Goal: Task Accomplishment & Management: Complete application form

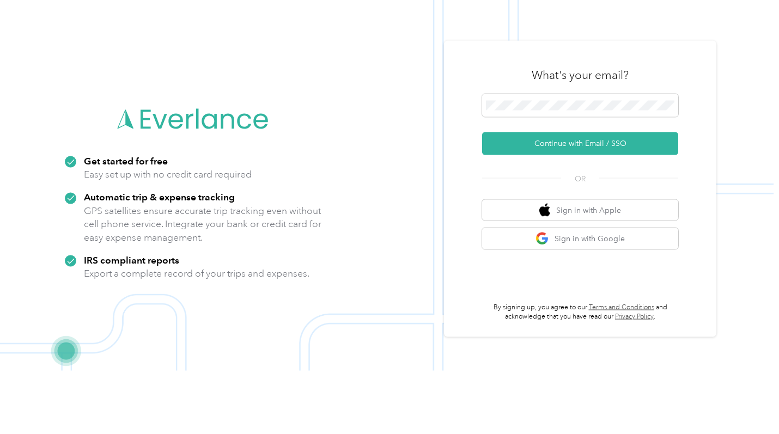
click at [593, 212] on button "Continue with Email / SSO" at bounding box center [580, 207] width 196 height 23
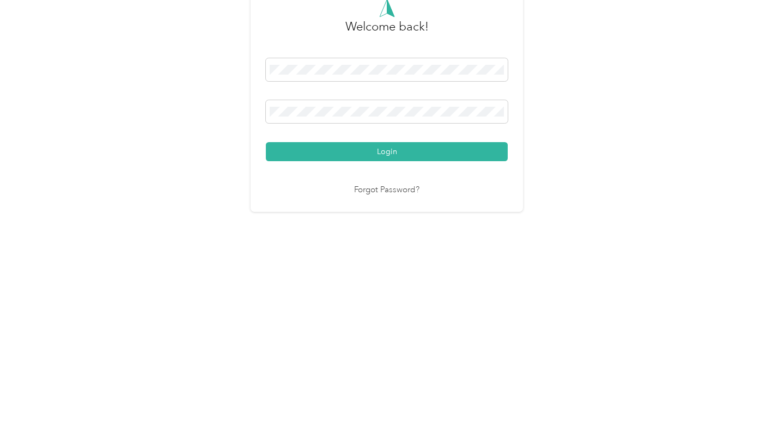
click at [395, 289] on button "Login" at bounding box center [387, 281] width 242 height 19
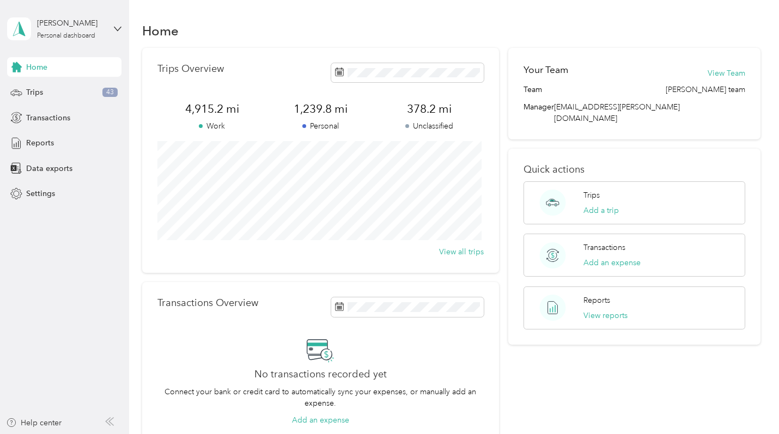
click at [34, 94] on span "Trips" at bounding box center [34, 92] width 17 height 11
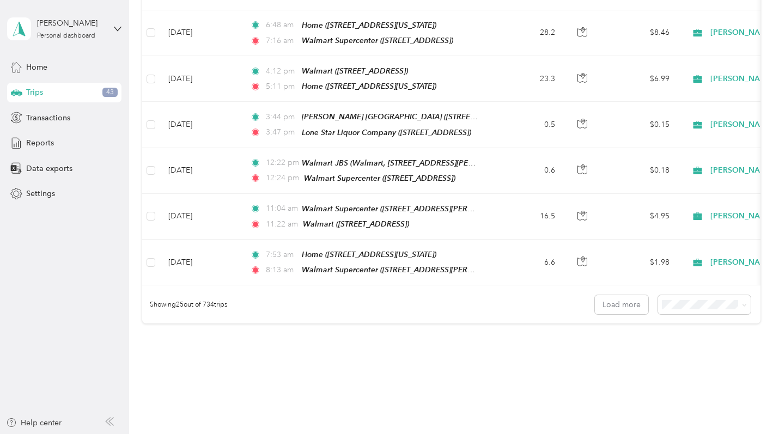
scroll to position [1040, 0]
click at [682, 348] on li "50 per load" at bounding box center [701, 340] width 93 height 19
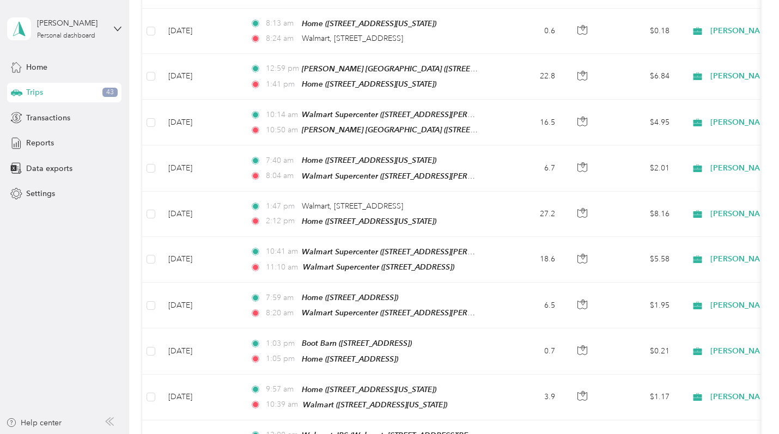
scroll to position [1364, 0]
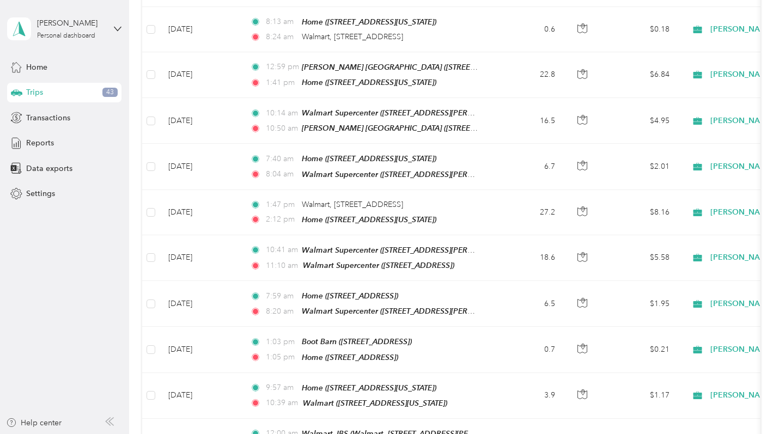
click at [0, 237] on aside "[PERSON_NAME] Personal dashboard Home Trips 43 Transactions Reports Data export…" at bounding box center [64, 217] width 129 height 434
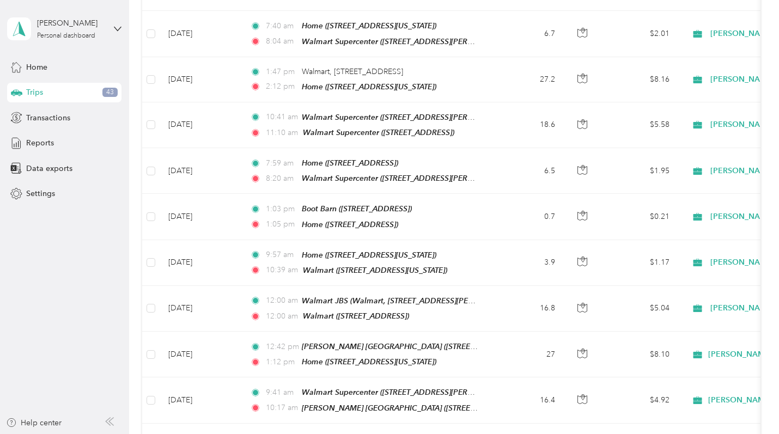
scroll to position [1497, 0]
click at [1, 237] on aside "[PERSON_NAME] Personal dashboard Home Trips 43 Transactions Reports Data export…" at bounding box center [64, 217] width 129 height 434
click at [1, 249] on aside "[PERSON_NAME] Personal dashboard Home Trips 43 Transactions Reports Data export…" at bounding box center [64, 217] width 129 height 434
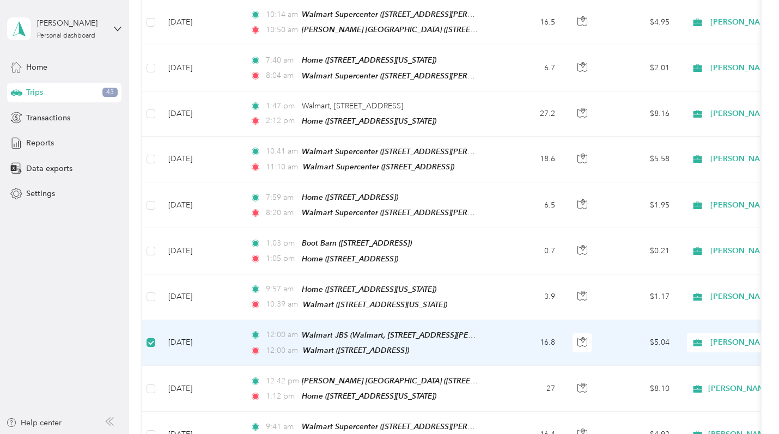
scroll to position [1460, 0]
click at [723, 338] on span "[PERSON_NAME]" at bounding box center [760, 344] width 100 height 12
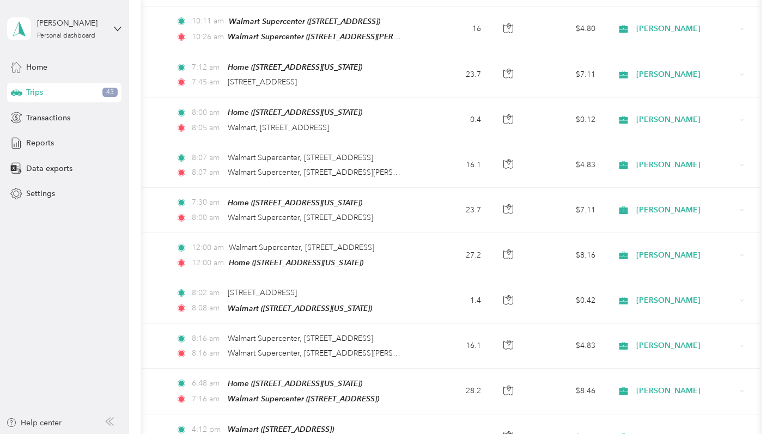
scroll to position [0, 0]
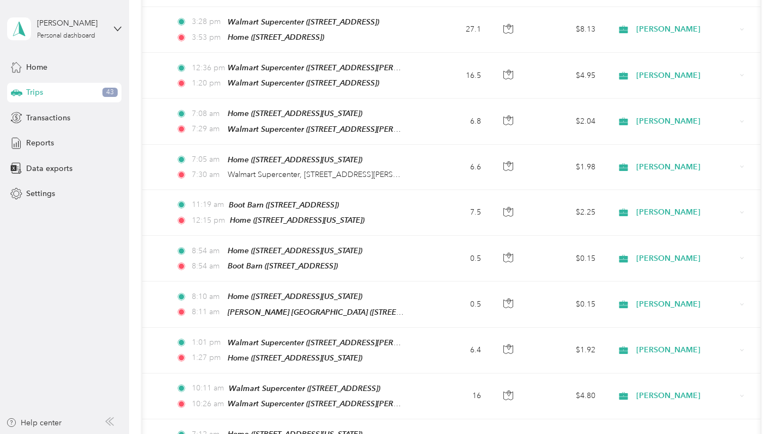
click at [691, 432] on div "[PERSON_NAME]" at bounding box center [680, 442] width 135 height 20
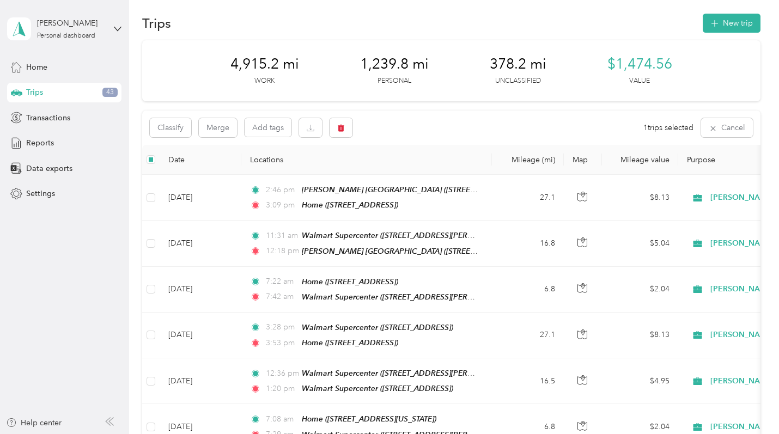
scroll to position [8, 0]
click at [341, 129] on icon "button" at bounding box center [341, 128] width 7 height 7
click at [419, 173] on button "Yes" at bounding box center [422, 172] width 21 height 17
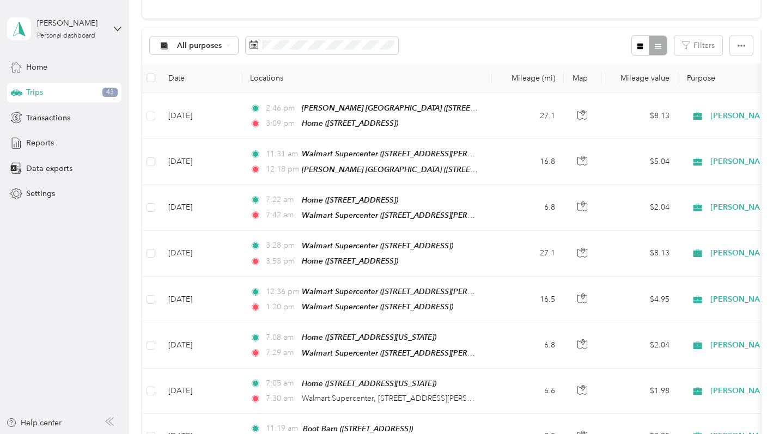
scroll to position [0, 0]
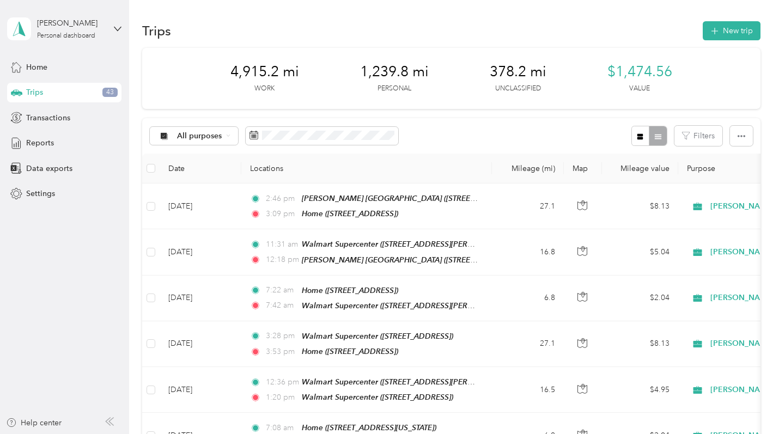
click at [375, 201] on span "[PERSON_NAME] [GEOGRAPHIC_DATA] ([STREET_ADDRESS])" at bounding box center [409, 198] width 215 height 9
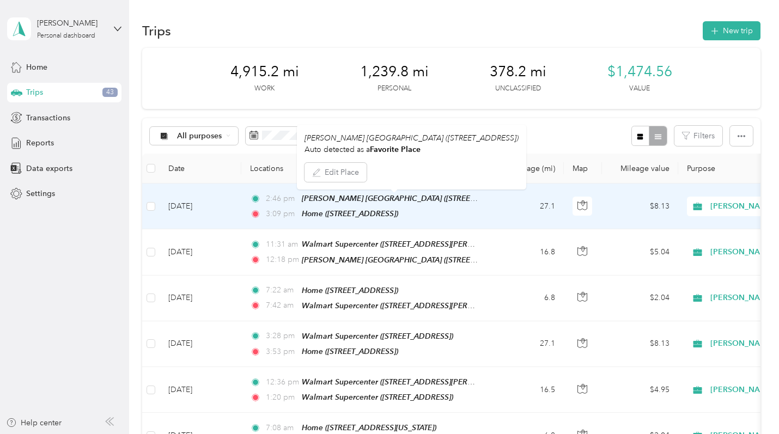
click at [336, 175] on button "Edit Place" at bounding box center [335, 172] width 62 height 19
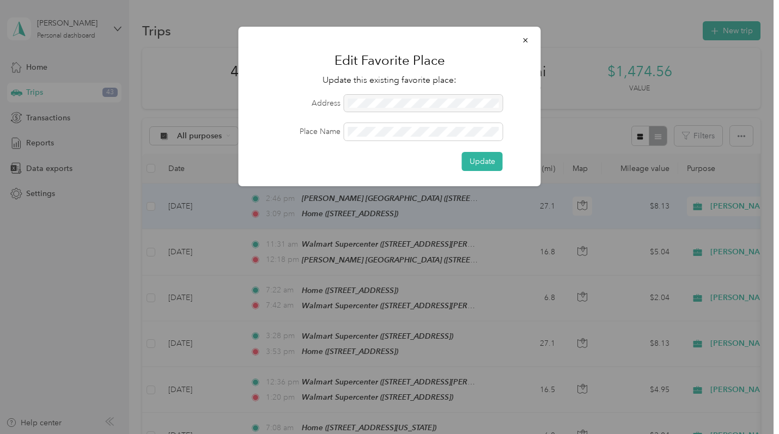
click at [455, 95] on div at bounding box center [423, 103] width 158 height 17
click at [469, 111] on div at bounding box center [423, 103] width 158 height 17
click at [483, 161] on button "Update" at bounding box center [482, 161] width 41 height 19
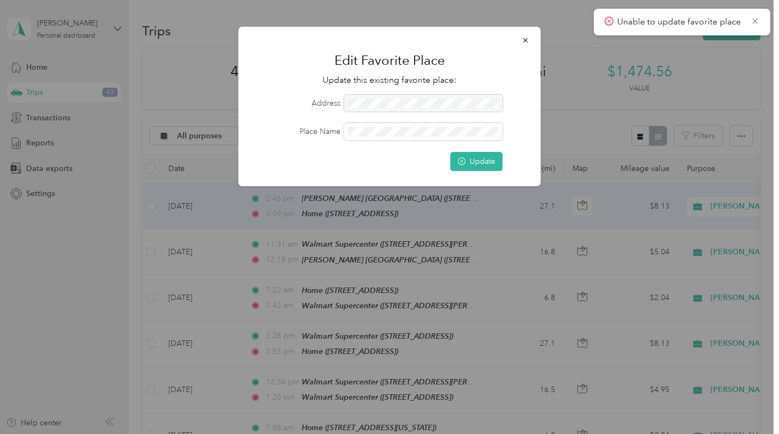
click at [419, 95] on div at bounding box center [423, 103] width 158 height 17
click at [439, 105] on div at bounding box center [423, 103] width 158 height 17
click at [467, 162] on button "Update" at bounding box center [476, 161] width 52 height 19
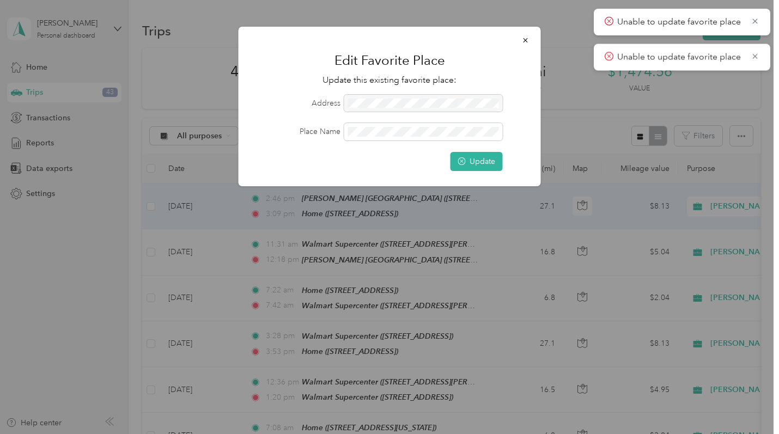
click at [525, 40] on icon "button" at bounding box center [525, 40] width 4 height 4
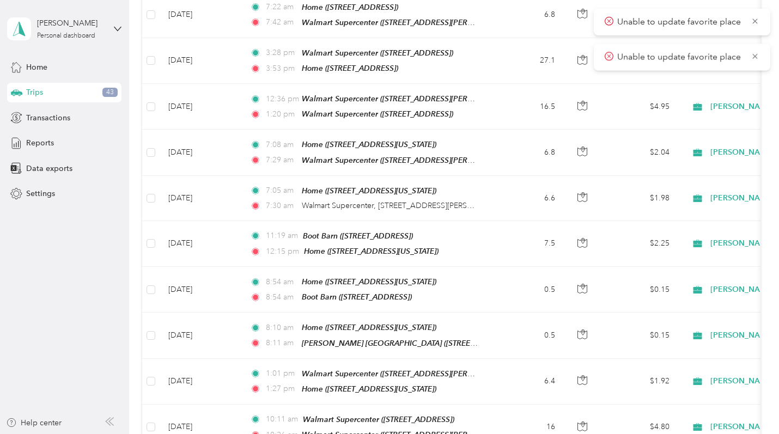
scroll to position [280, 0]
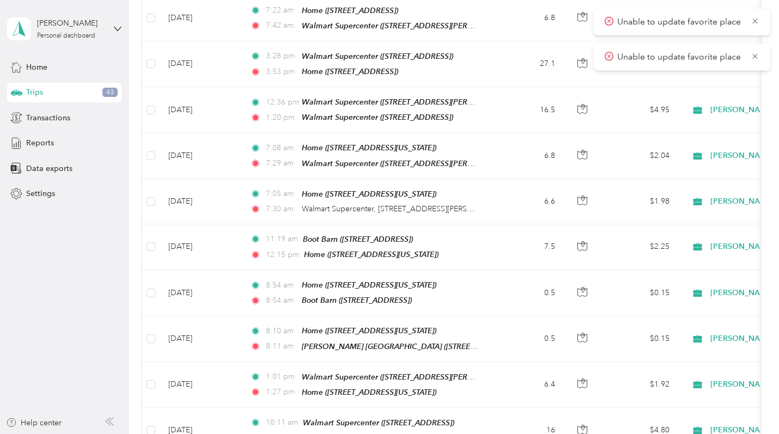
click at [387, 235] on span "Boot Barn ([STREET_ADDRESS])" at bounding box center [358, 239] width 110 height 9
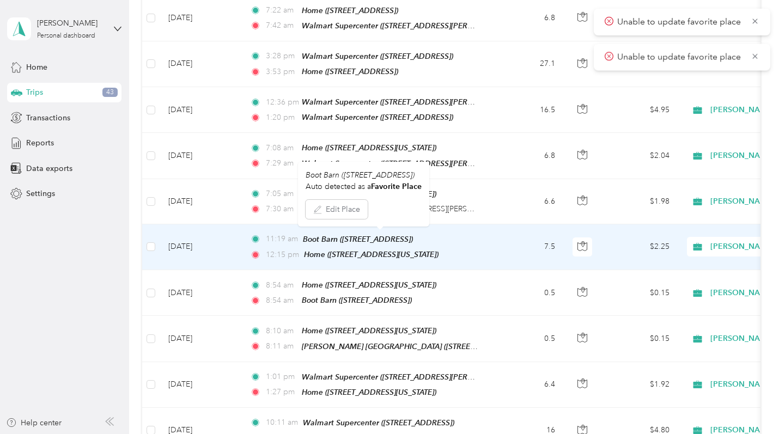
click at [336, 211] on button "Edit Place" at bounding box center [337, 209] width 62 height 19
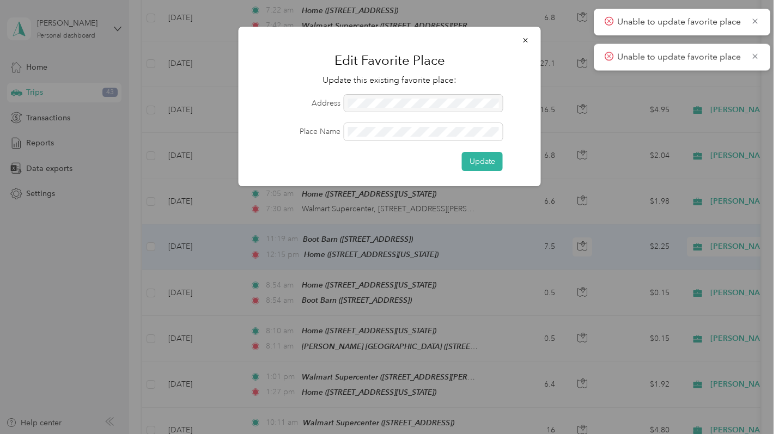
click at [525, 42] on icon "button" at bounding box center [526, 40] width 8 height 8
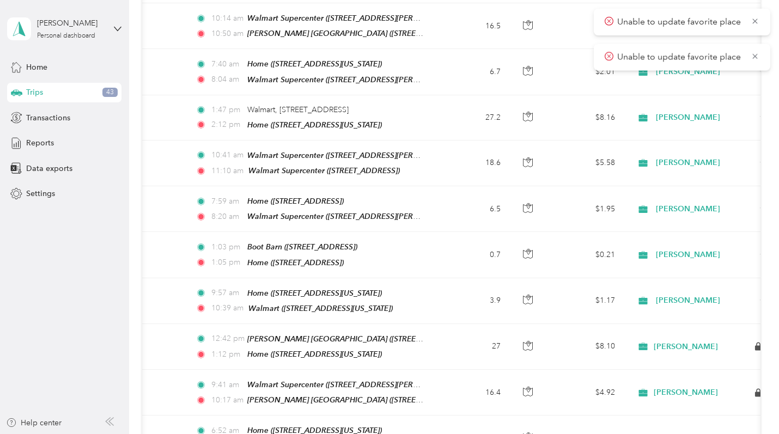
scroll to position [0, 57]
click at [557, 278] on td "$1.17" at bounding box center [583, 301] width 76 height 46
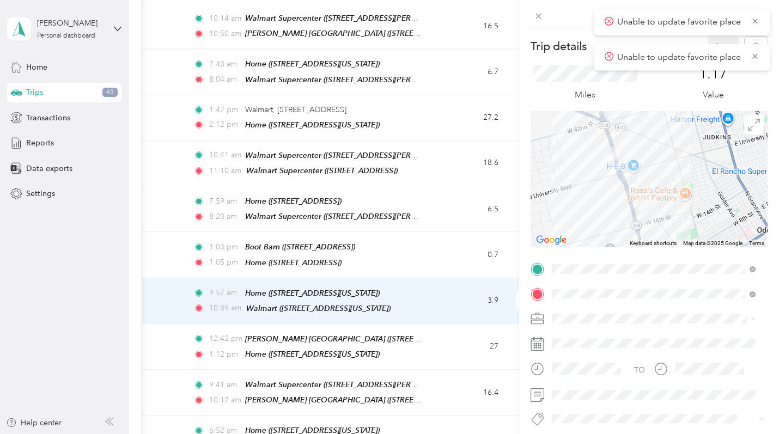
click at [752, 22] on icon at bounding box center [754, 21] width 9 height 10
click at [754, 27] on span "Unable to update favorite place" at bounding box center [681, 22] width 155 height 14
click at [745, 29] on div "Unable to update favorite place" at bounding box center [682, 22] width 176 height 27
click at [755, 21] on icon at bounding box center [754, 21] width 5 height 5
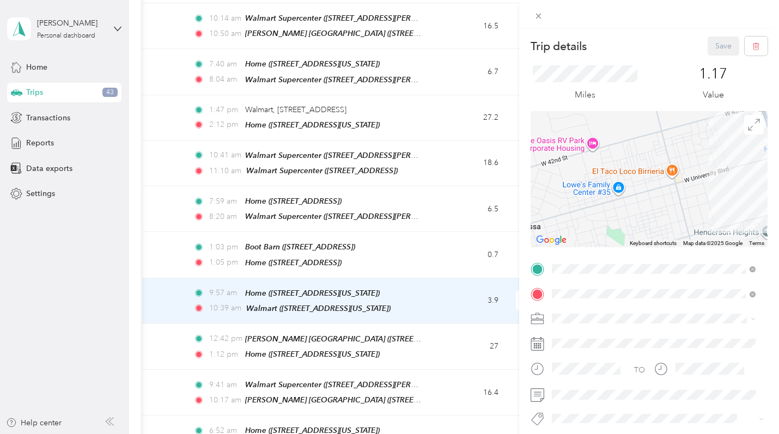
click at [0, 267] on div "Trip details Save This trip cannot be edited because it is either under review,…" at bounding box center [389, 217] width 779 height 434
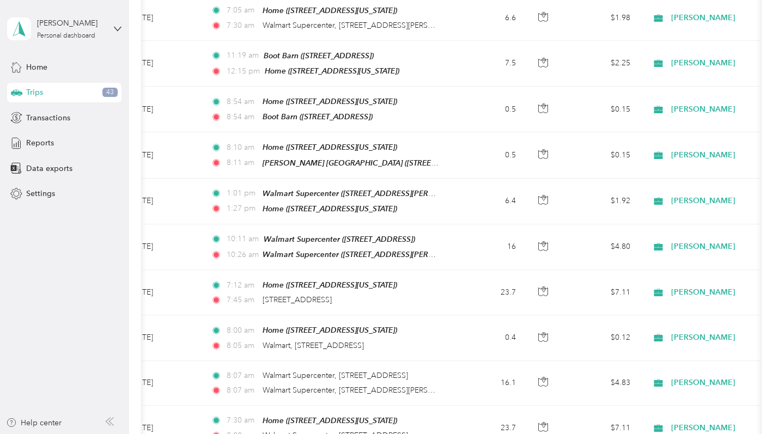
scroll to position [0, 35]
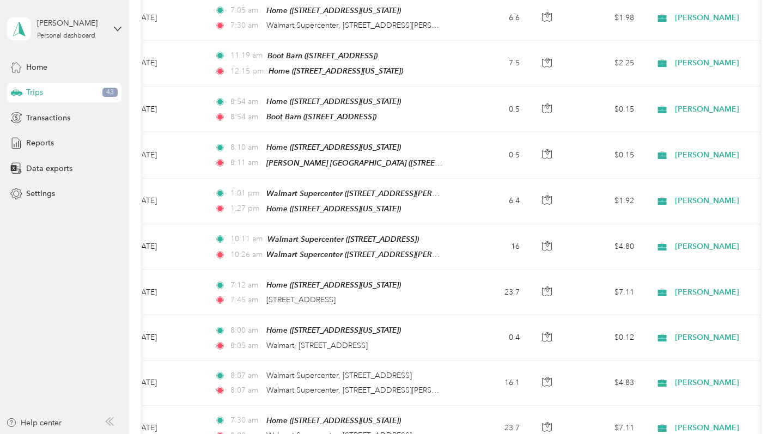
click at [0, 295] on aside "[PERSON_NAME] Personal dashboard Home Trips 43 Transactions Reports Data export…" at bounding box center [64, 217] width 129 height 434
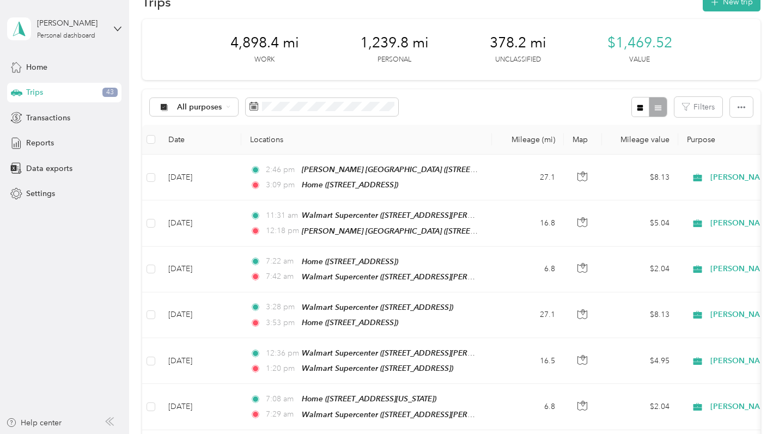
scroll to position [36, 0]
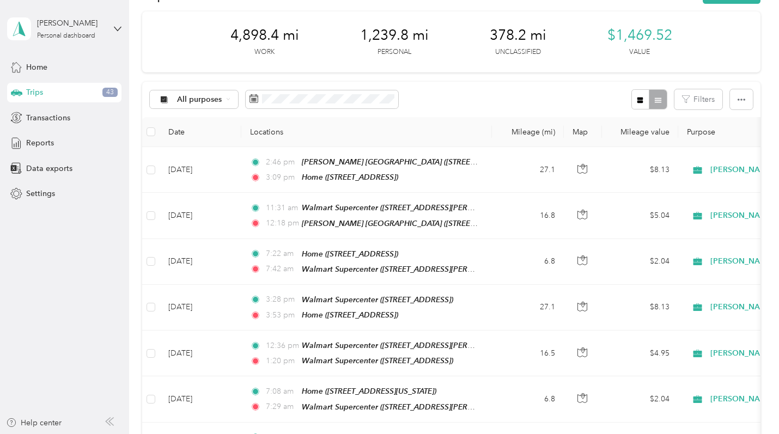
click at [76, 100] on div "Trips 43" at bounding box center [64, 93] width 114 height 20
click at [60, 120] on span "Transactions" at bounding box center [48, 117] width 44 height 11
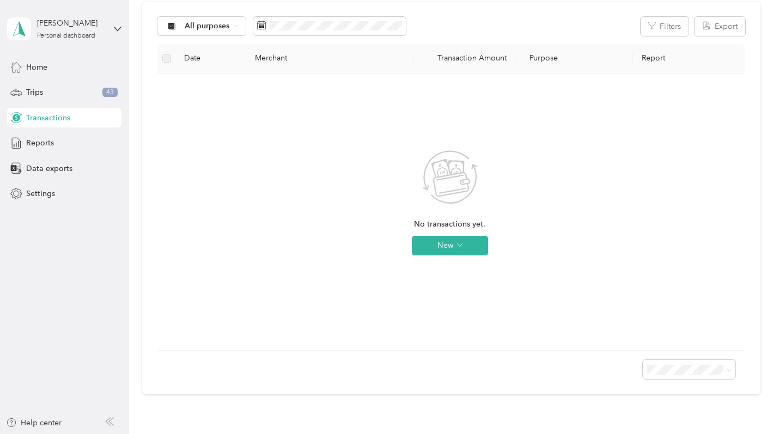
scroll to position [121, 0]
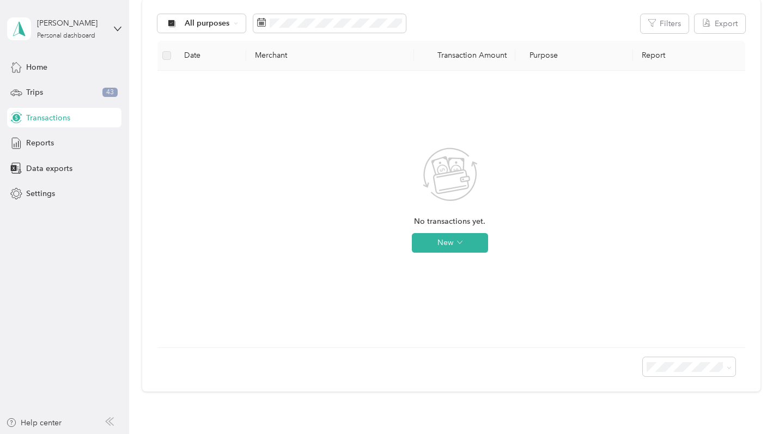
click at [47, 142] on span "Reports" at bounding box center [40, 142] width 28 height 11
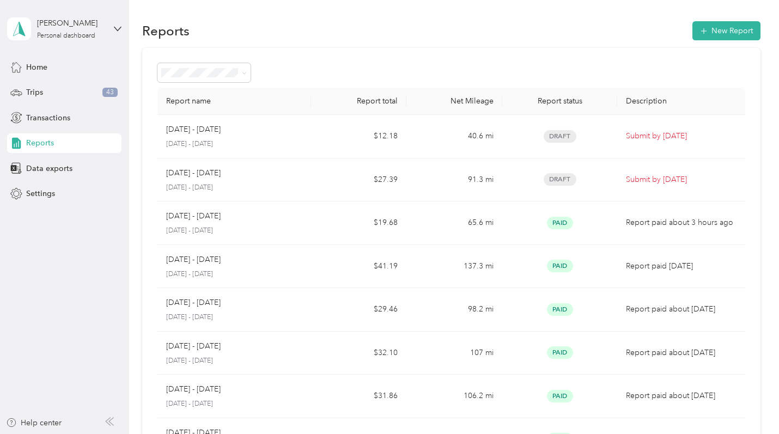
click at [554, 190] on td "Draft" at bounding box center [559, 180] width 115 height 44
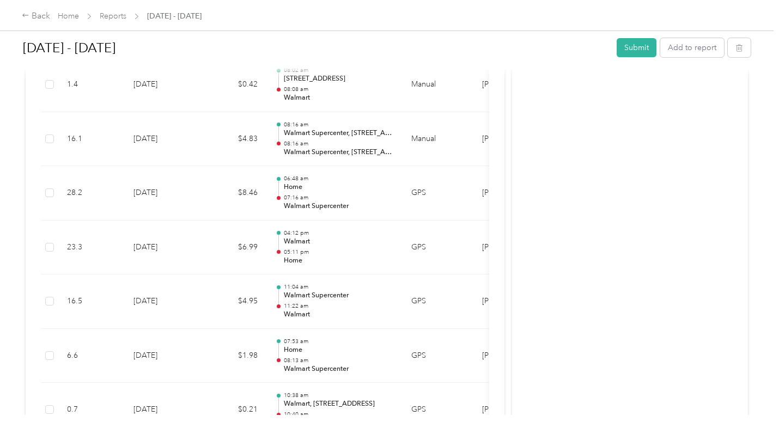
scroll to position [711, 0]
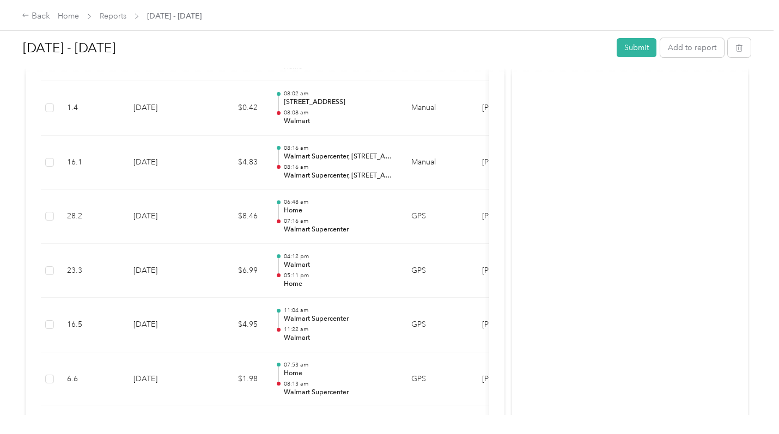
click at [538, 237] on div "Activity and Comments" at bounding box center [630, 150] width 236 height 1557
click at [452, 227] on td "GPS" at bounding box center [437, 217] width 71 height 54
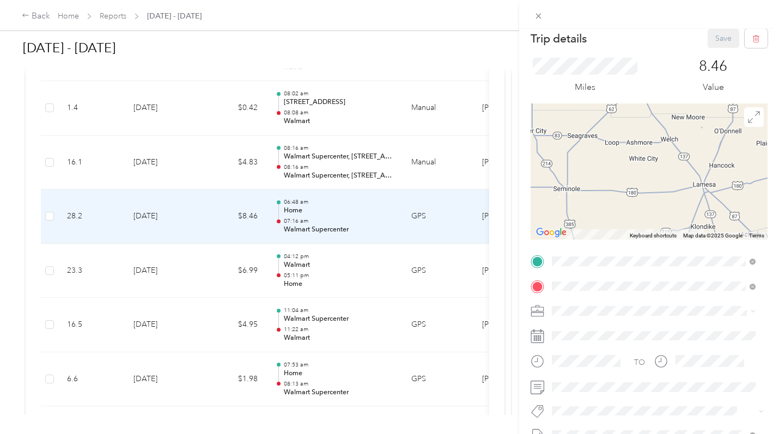
scroll to position [0, 0]
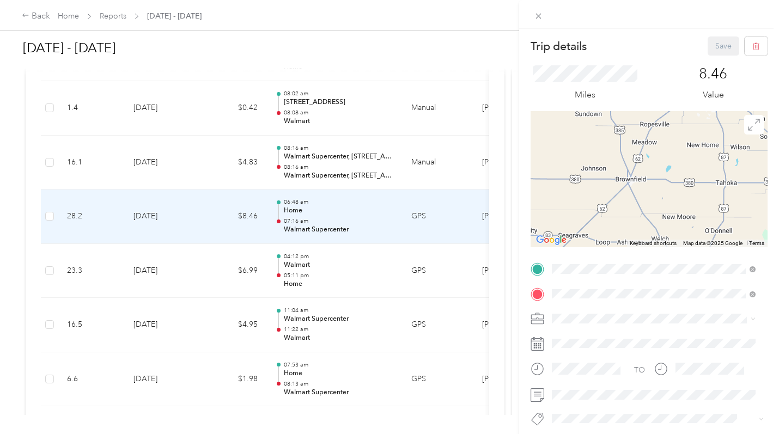
click at [335, 166] on div "Trip details Save This trip cannot be edited because it is either under review,…" at bounding box center [389, 217] width 779 height 434
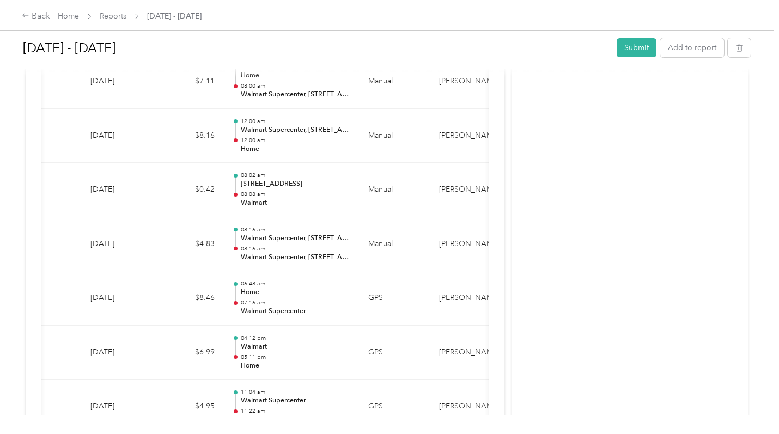
scroll to position [0, 42]
click at [0, 264] on div "[DATE] - [DATE] Submit Add to report Due [DATE]. Submit this report by [DATE] D…" at bounding box center [386, 207] width 773 height 415
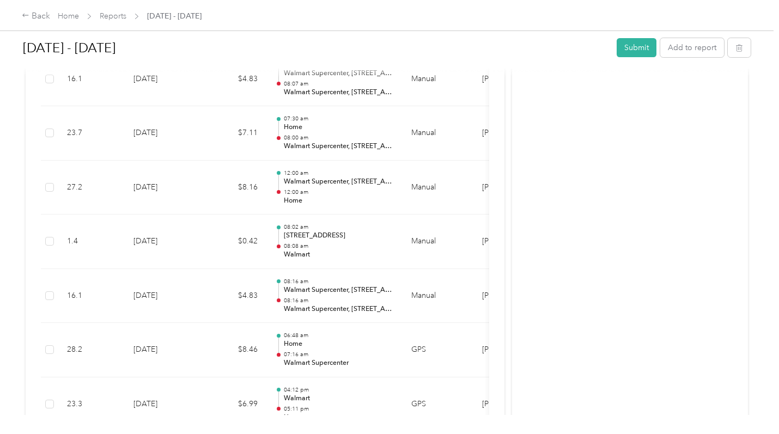
scroll to position [577, 0]
click at [0, 260] on div "[DATE] - [DATE] Submit Add to report Due [DATE]. Submit this report by [DATE] D…" at bounding box center [386, 207] width 773 height 415
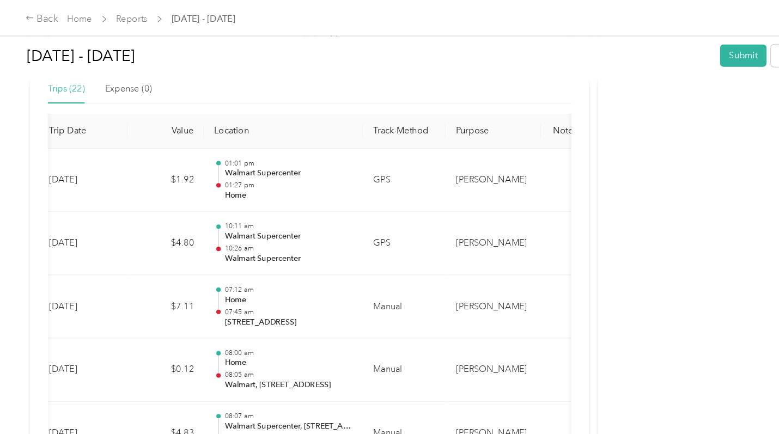
scroll to position [296, 0]
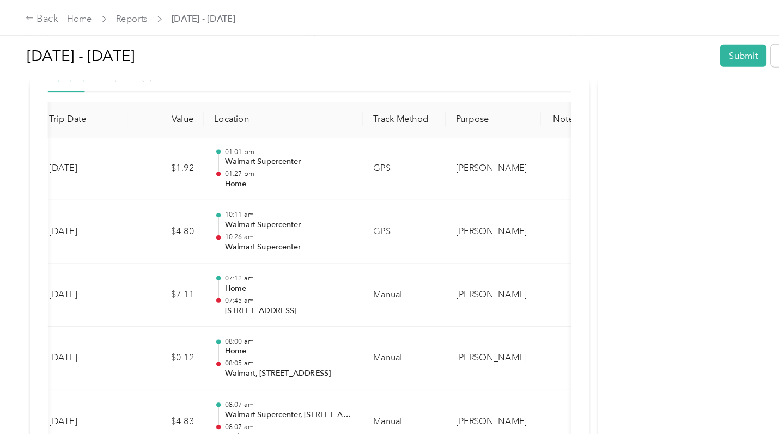
click at [30, 18] on div "Back" at bounding box center [36, 16] width 28 height 13
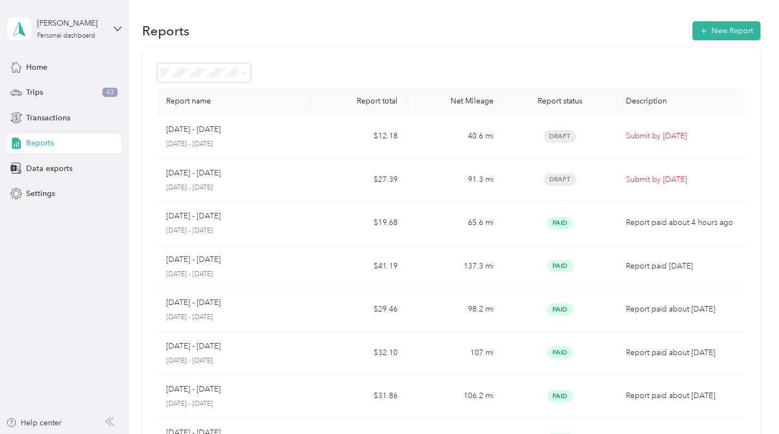
click at [648, 187] on td "Submit by [DATE]" at bounding box center [680, 180] width 127 height 44
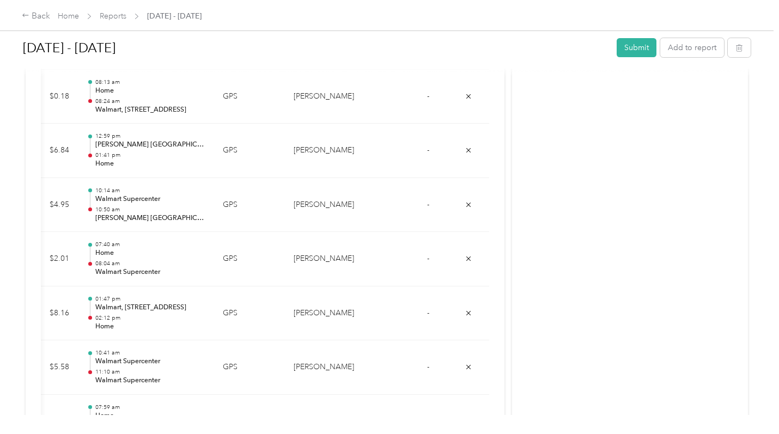
scroll to position [1074, 0]
click at [0, 234] on div "[DATE] - [DATE] Submit Add to report Draft Draft, awaiting submission View acti…" at bounding box center [386, 207] width 773 height 415
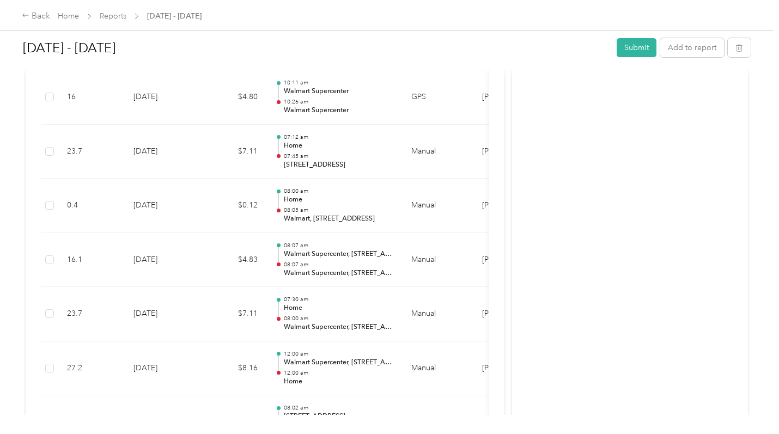
scroll to position [370, 0]
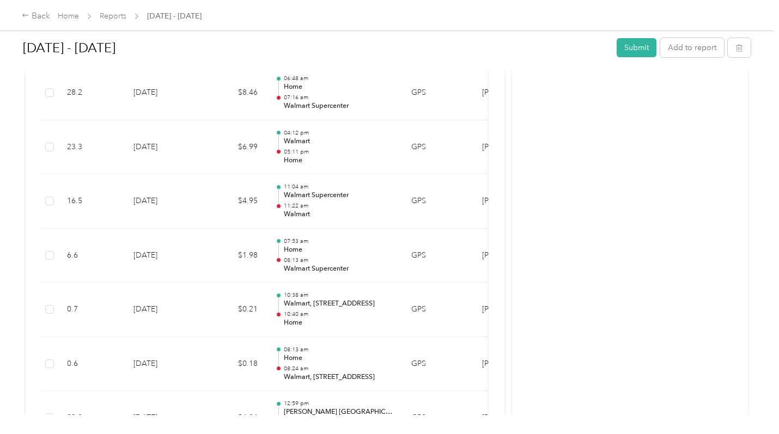
scroll to position [808, 0]
click at [30, 19] on div "Back" at bounding box center [36, 16] width 28 height 13
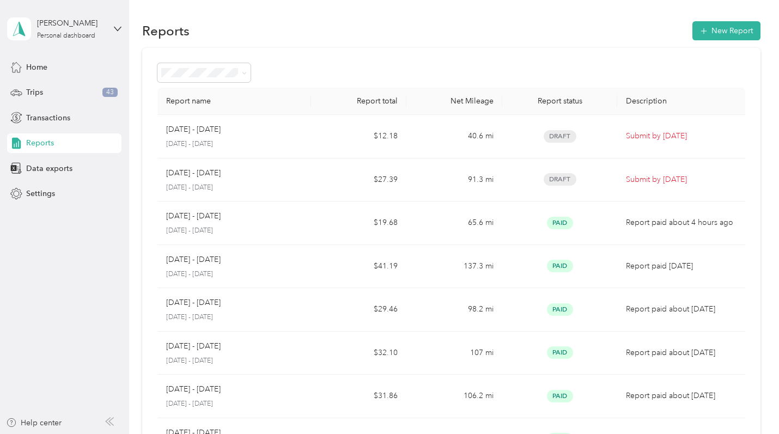
click at [38, 98] on div "Trips 43" at bounding box center [64, 93] width 114 height 20
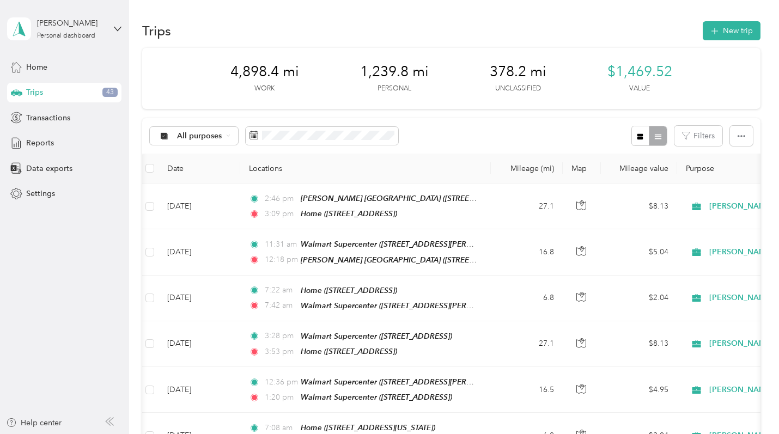
click at [712, 31] on icon "button" at bounding box center [714, 31] width 7 height 7
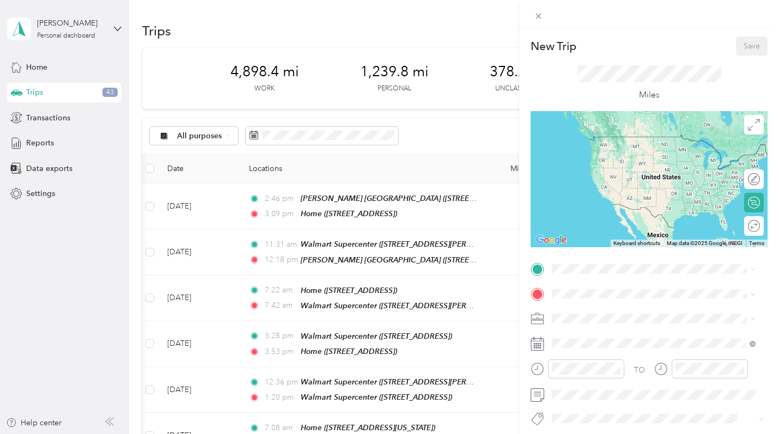
click at [752, 345] on icon at bounding box center [752, 344] width 6 height 6
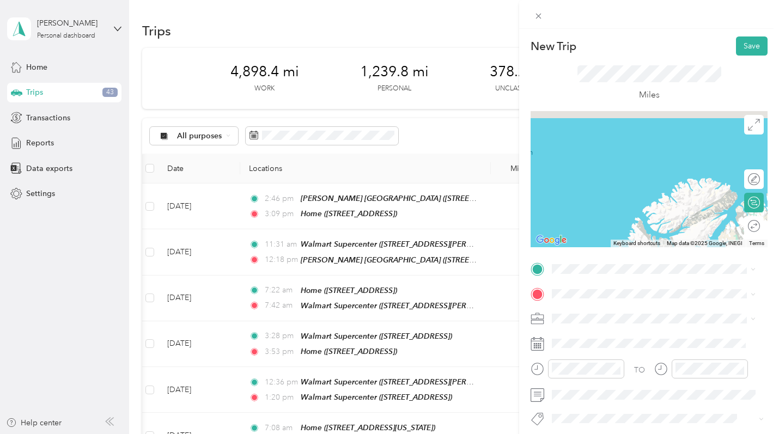
click at [538, 16] on icon at bounding box center [537, 16] width 5 height 5
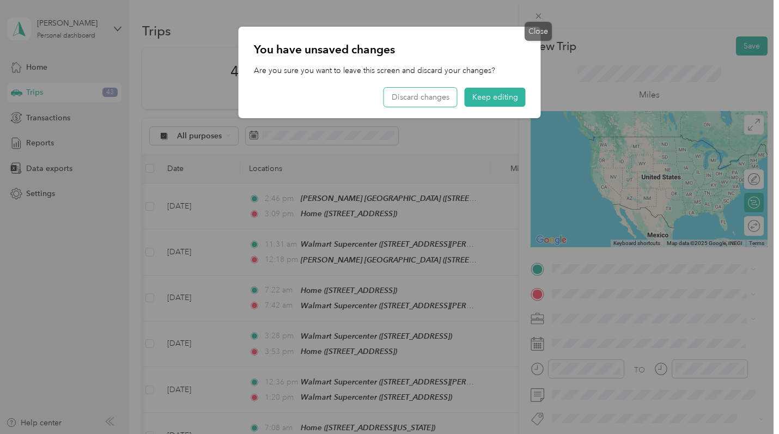
click at [428, 99] on button "Discard changes" at bounding box center [420, 97] width 73 height 19
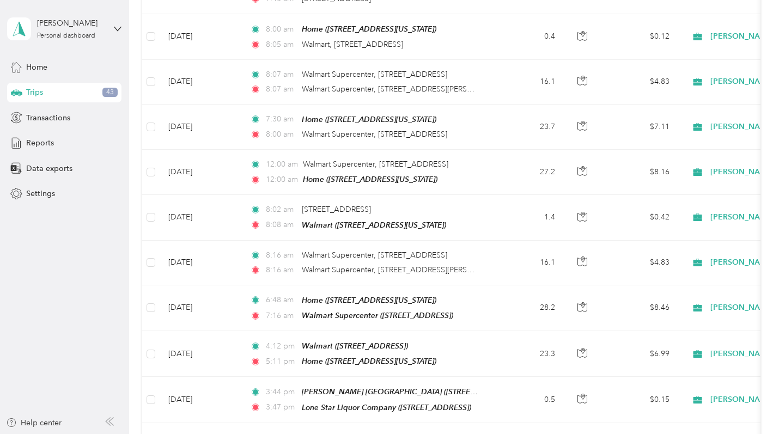
click at [119, 92] on div "Trips 43" at bounding box center [64, 93] width 114 height 20
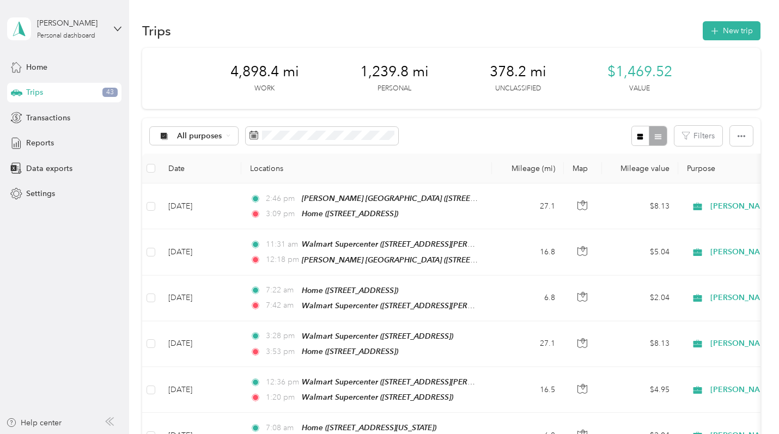
click at [722, 36] on button "New trip" at bounding box center [732, 30] width 58 height 19
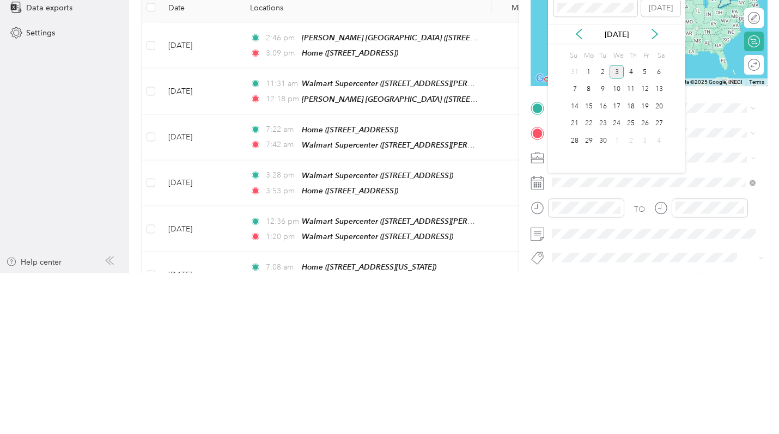
click at [583, 197] on icon at bounding box center [578, 195] width 11 height 11
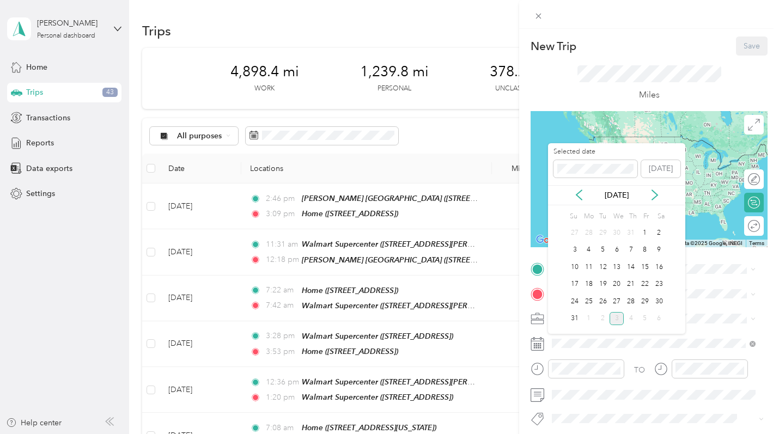
click at [589, 302] on div "25" at bounding box center [589, 302] width 14 height 14
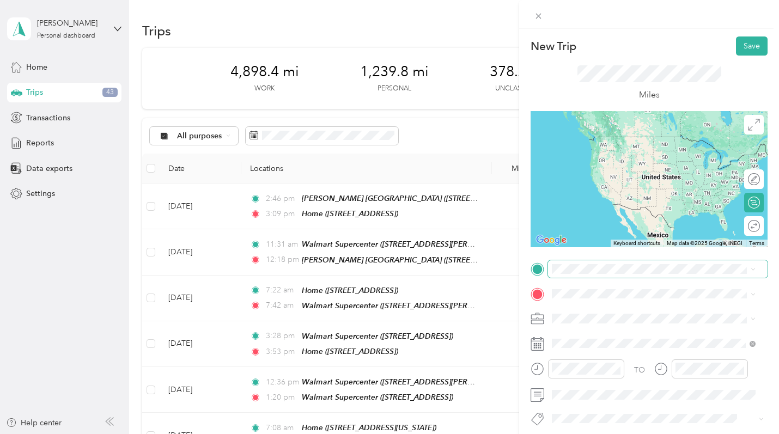
click at [583, 433] on div "New Trip Save This trip cannot be edited because it is either under review, app…" at bounding box center [386, 434] width 773 height 0
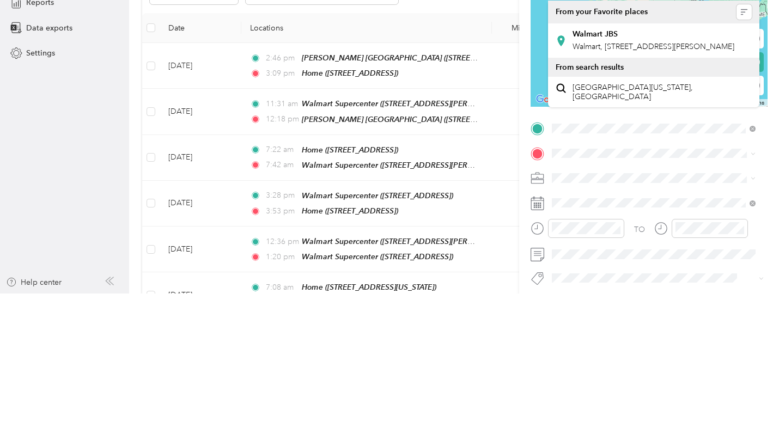
click at [620, 192] on span "Walmart, [STREET_ADDRESS][PERSON_NAME]" at bounding box center [653, 186] width 162 height 9
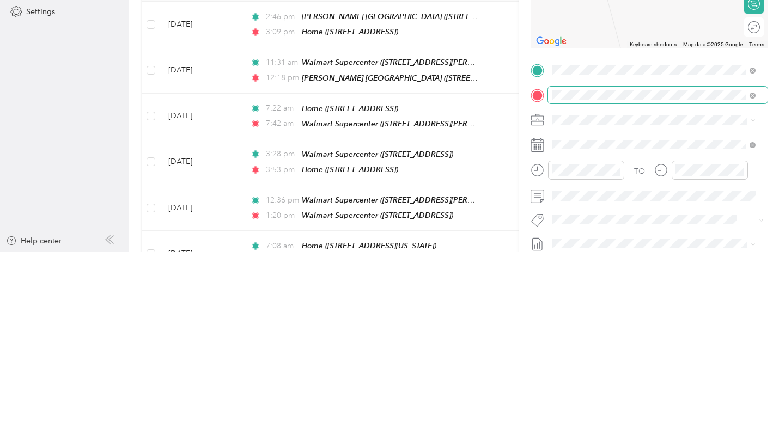
scroll to position [29, 0]
click at [585, 343] on span "[STREET_ADDRESS][US_STATE]" at bounding box center [626, 337] width 109 height 9
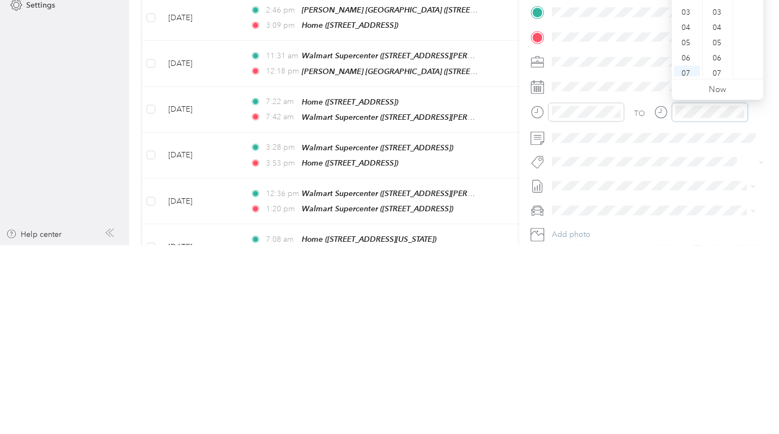
scroll to position [65, 0]
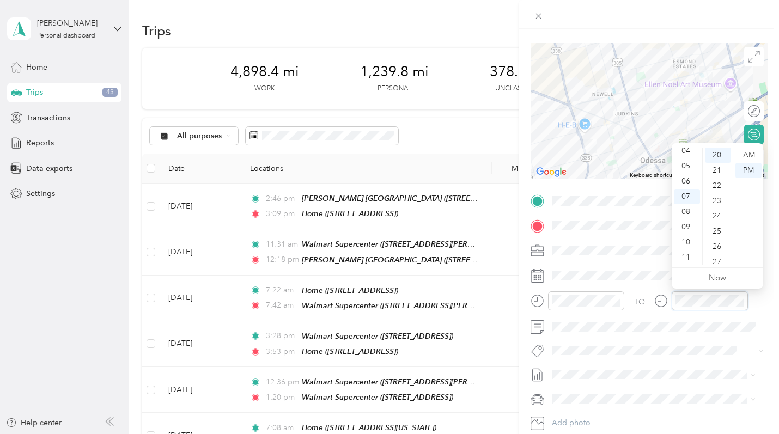
click at [741, 301] on icon "close-circle" at bounding box center [740, 301] width 8 height 8
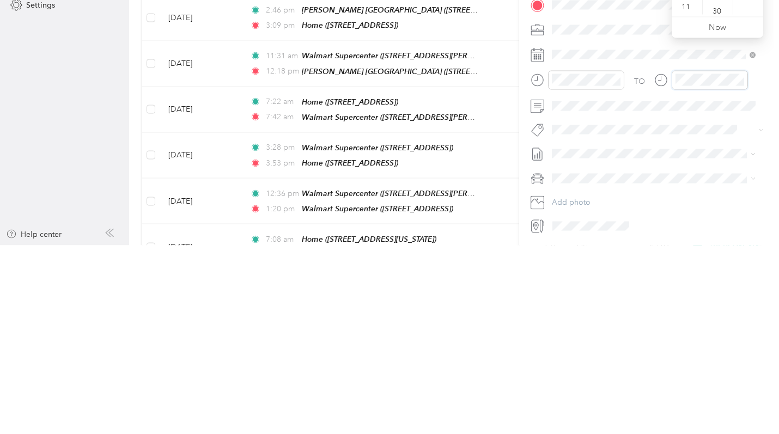
scroll to position [137, 0]
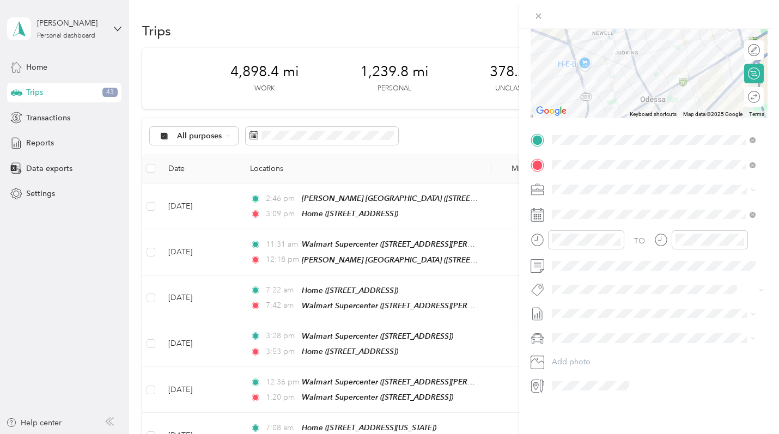
click at [487, 380] on div "New Trip Save This trip cannot be edited because it is either under review, app…" at bounding box center [389, 217] width 779 height 434
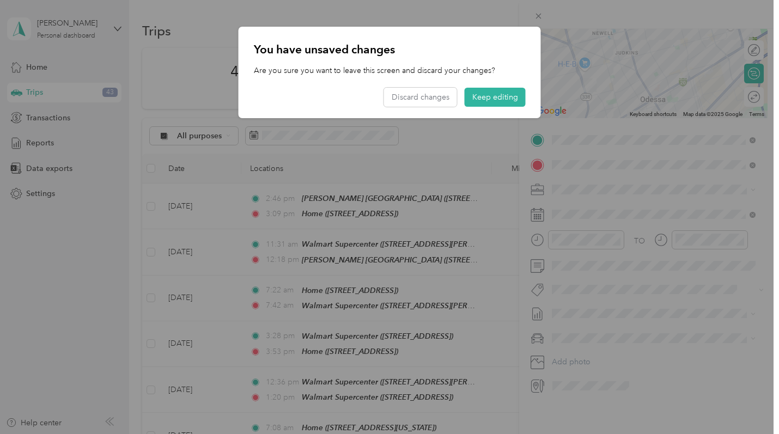
click at [498, 101] on button "Keep editing" at bounding box center [495, 97] width 61 height 19
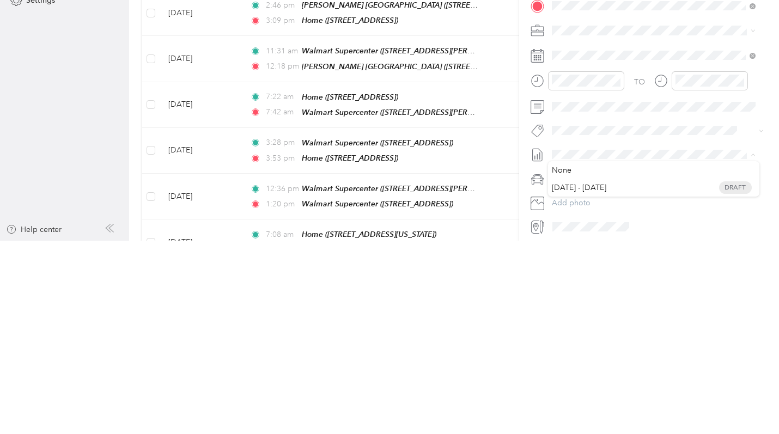
scroll to position [97, 0]
click at [591, 358] on span "None" at bounding box center [653, 363] width 196 height 10
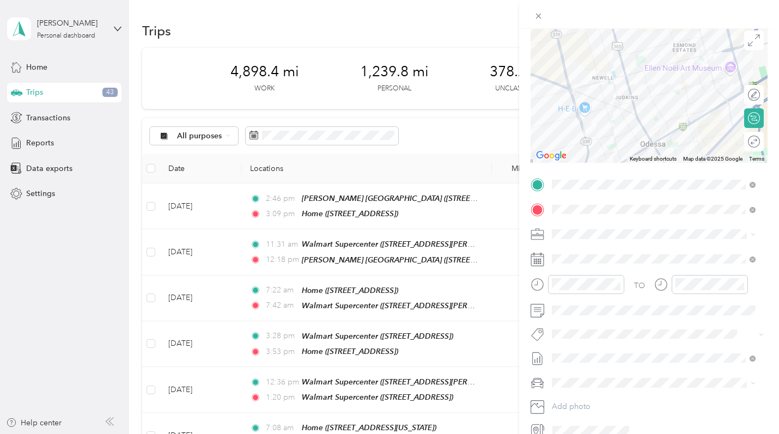
scroll to position [0, 0]
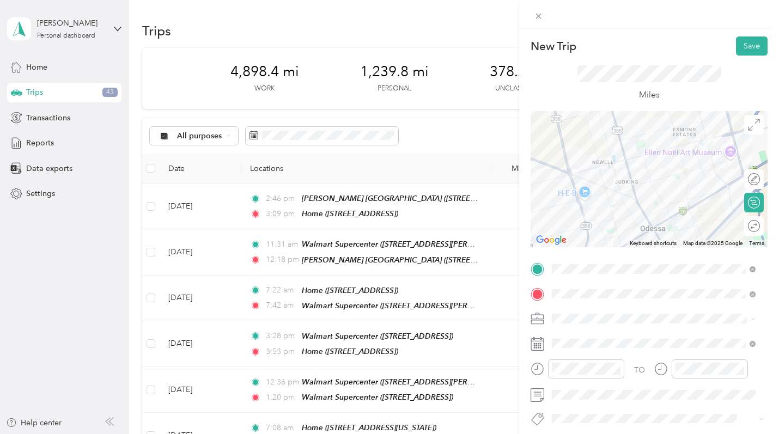
click at [745, 52] on button "Save" at bounding box center [752, 45] width 32 height 19
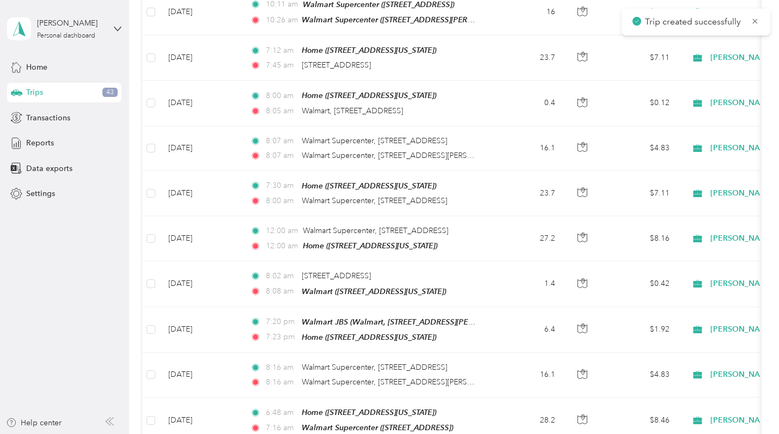
scroll to position [703, 0]
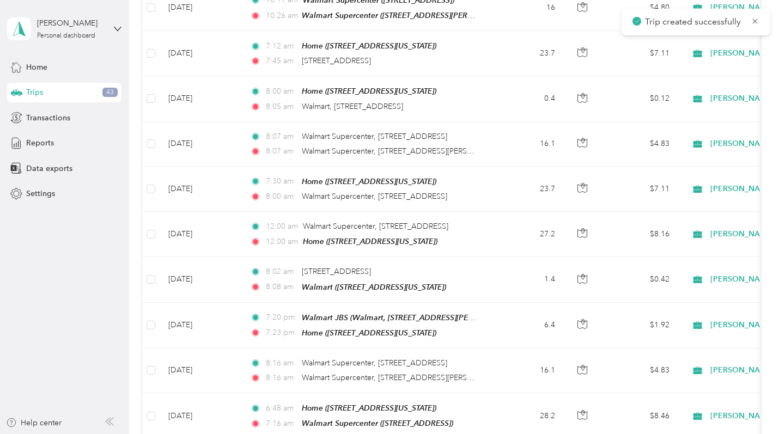
click at [331, 373] on span "Walmart Supercenter, [STREET_ADDRESS][PERSON_NAME]" at bounding box center [405, 377] width 206 height 9
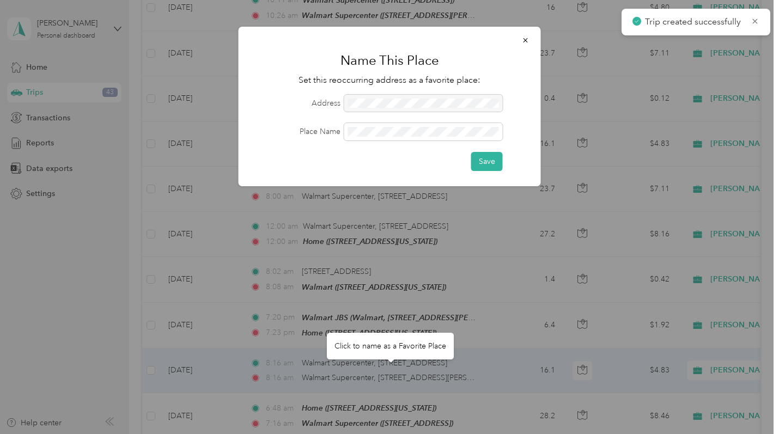
click at [534, 48] on button "button" at bounding box center [525, 39] width 23 height 19
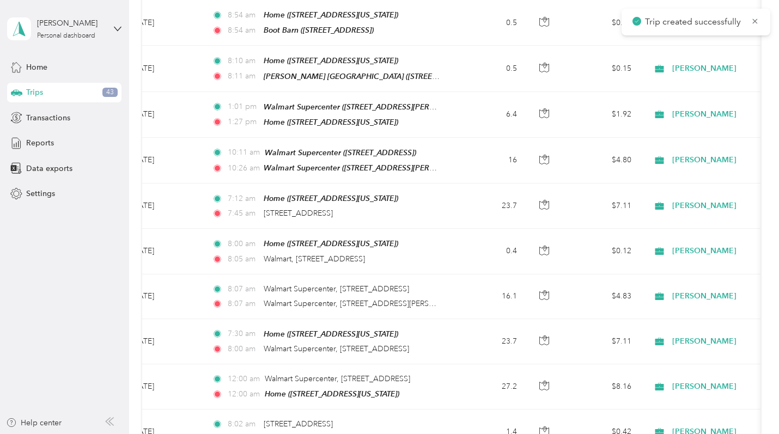
scroll to position [0, 0]
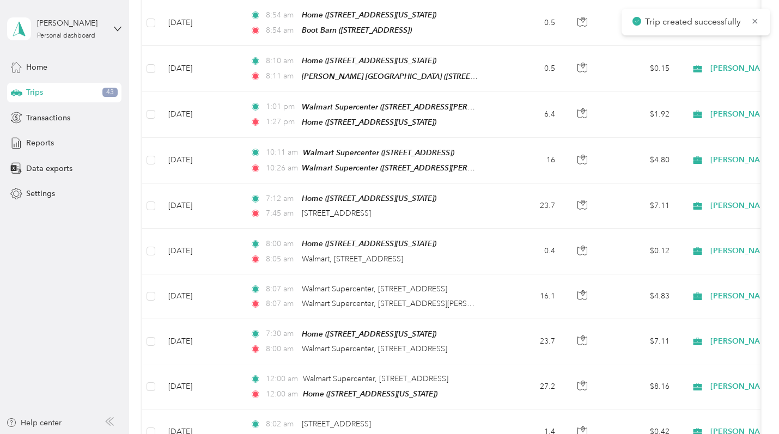
click at [41, 76] on div "Home" at bounding box center [64, 67] width 114 height 20
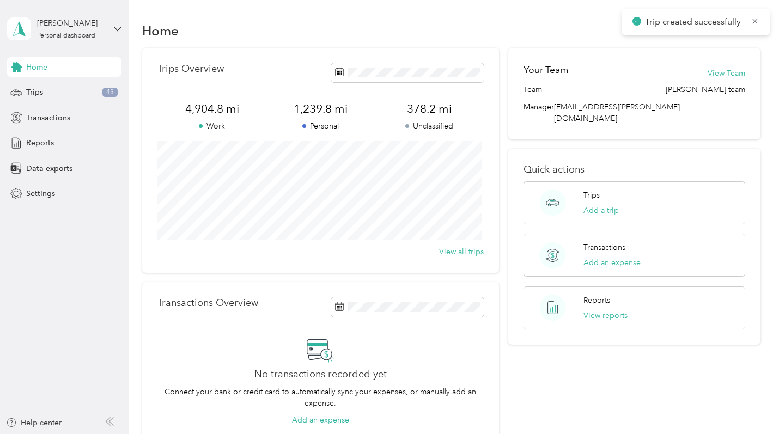
click at [602, 310] on button "View reports" at bounding box center [605, 315] width 44 height 11
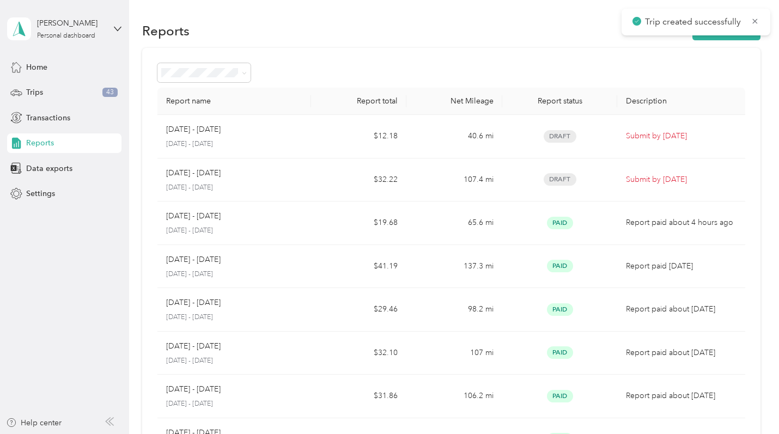
click at [439, 187] on td "107.4 mi" at bounding box center [454, 180] width 96 height 44
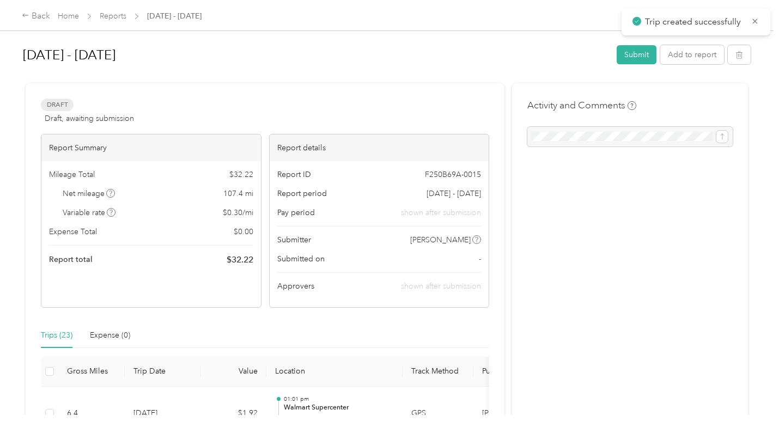
click at [641, 59] on button "Submit" at bounding box center [636, 54] width 40 height 19
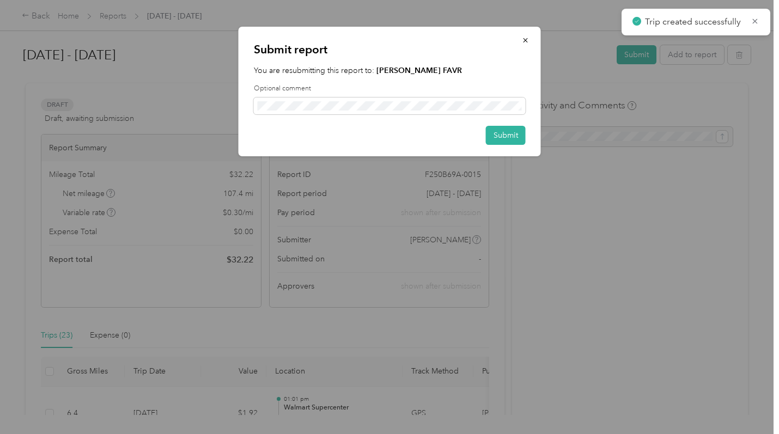
click at [504, 136] on button "Submit" at bounding box center [506, 135] width 40 height 19
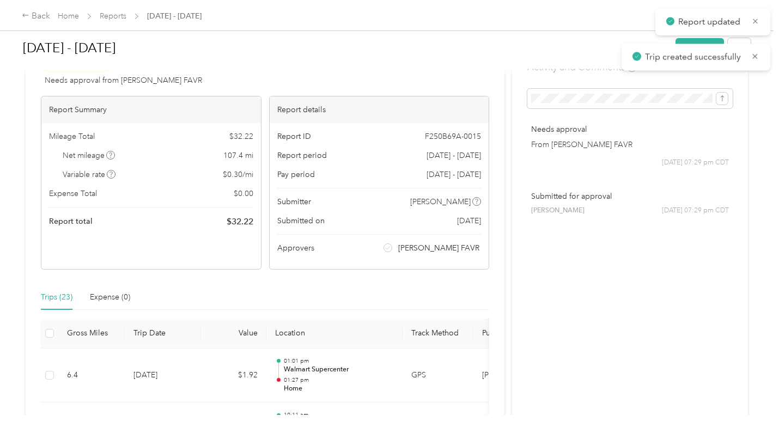
scroll to position [40, 0]
click at [371, 266] on div "Report ID F250B69A-0015 Report period [DATE] - [DATE] Pay period [DATE] - [DATE…" at bounding box center [379, 194] width 219 height 146
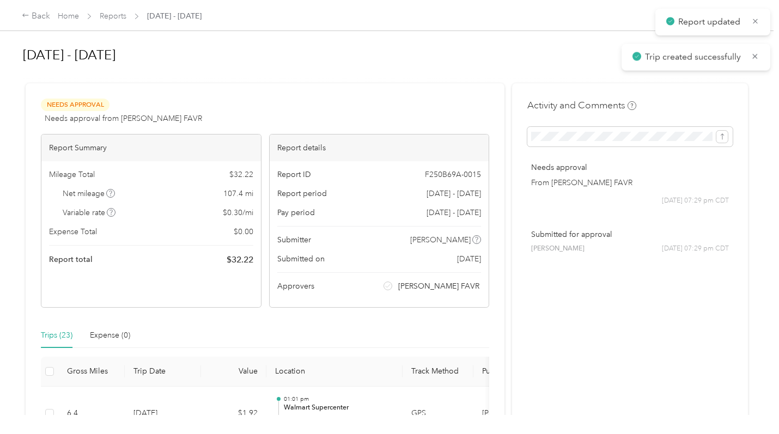
click at [41, 19] on div "Back" at bounding box center [36, 16] width 28 height 13
